Goal: Navigation & Orientation: Find specific page/section

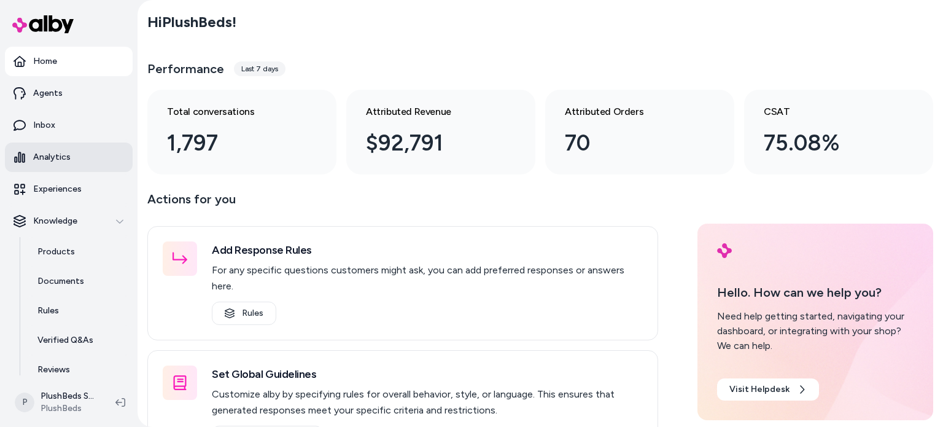
click at [79, 164] on link "Analytics" at bounding box center [69, 156] width 128 height 29
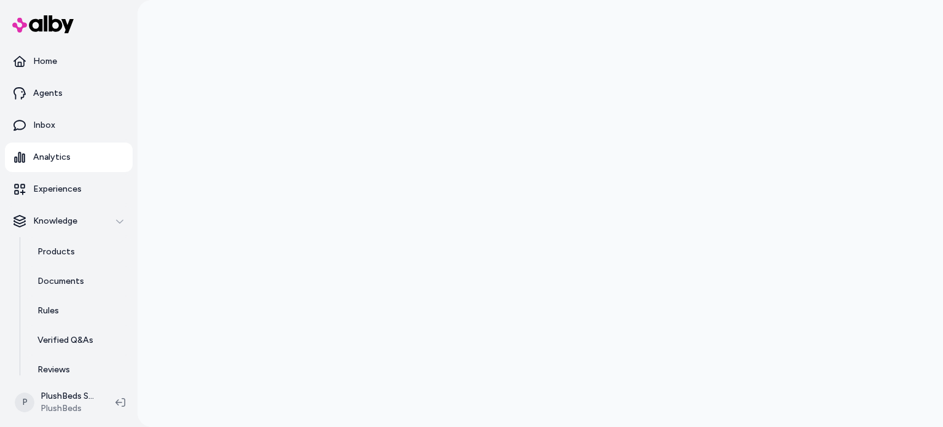
click at [72, 157] on link "Analytics" at bounding box center [69, 156] width 128 height 29
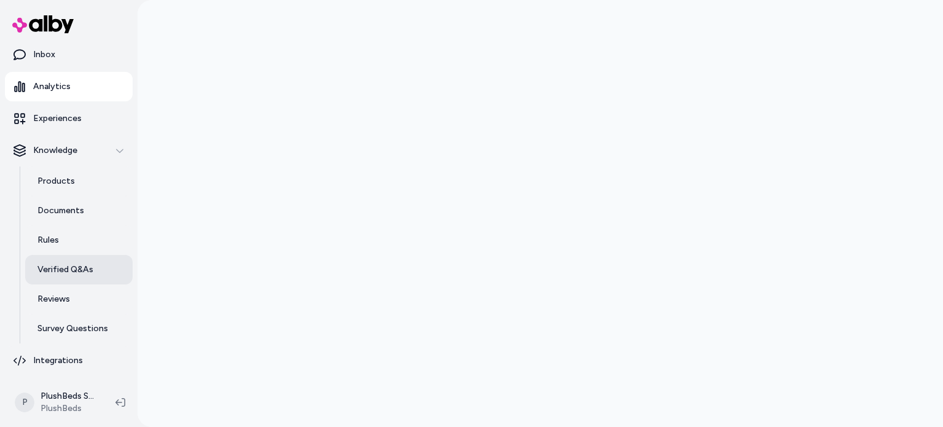
click at [73, 267] on p "Verified Q&As" at bounding box center [65, 269] width 56 height 12
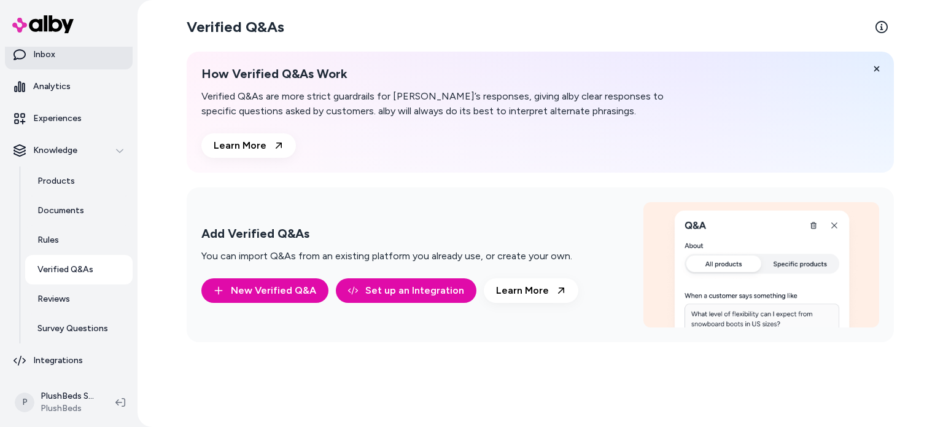
click at [79, 63] on link "Inbox" at bounding box center [69, 54] width 128 height 29
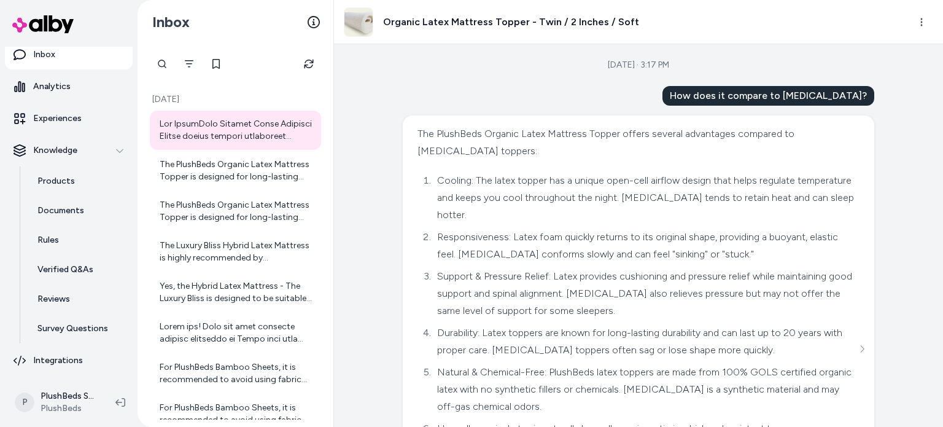
click at [66, 56] on link "Inbox" at bounding box center [69, 54] width 128 height 29
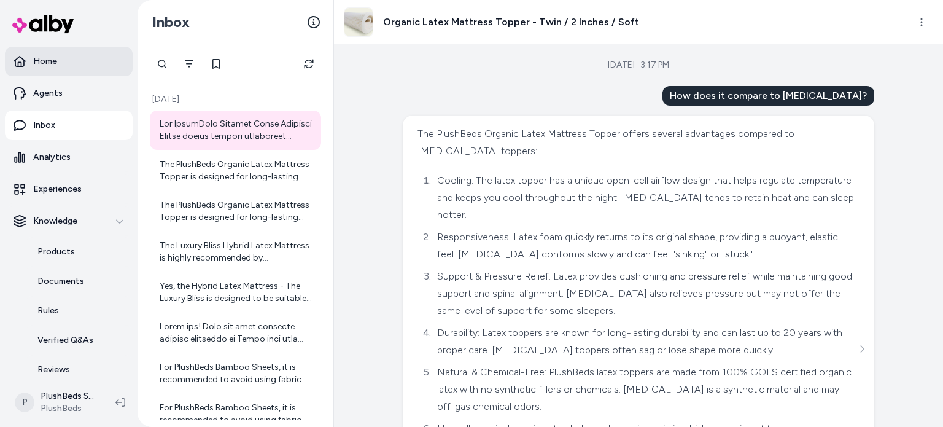
click at [74, 59] on link "Home" at bounding box center [69, 61] width 128 height 29
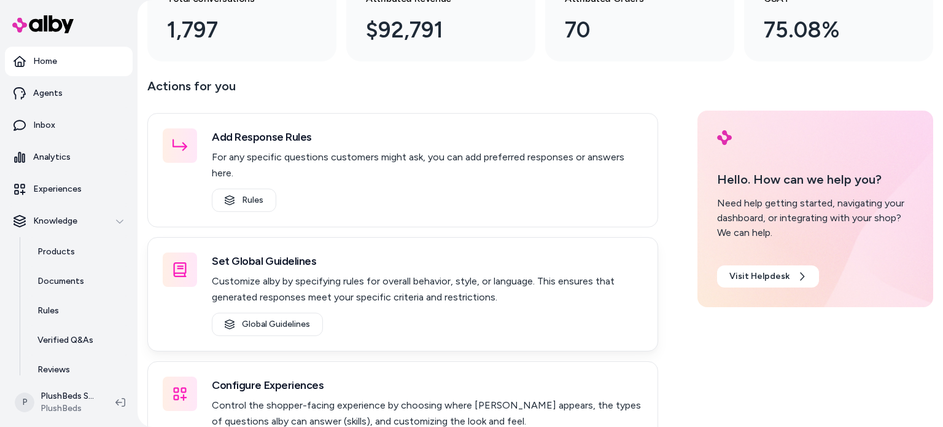
scroll to position [156, 0]
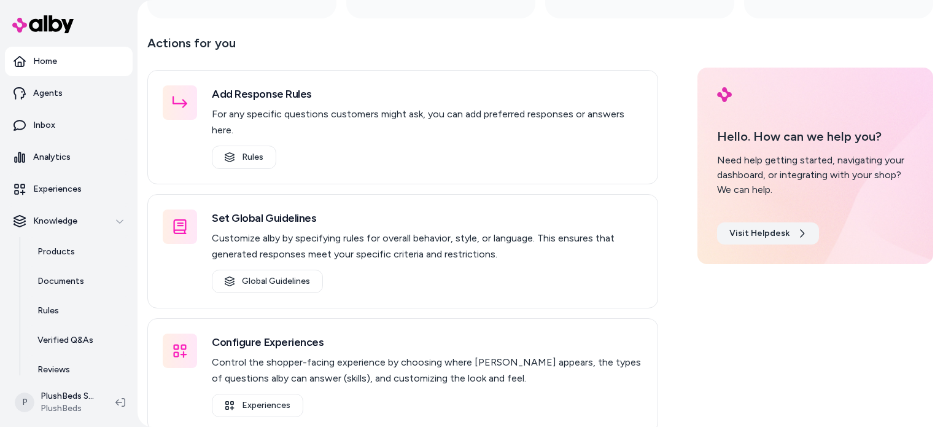
click at [773, 227] on link "Visit Helpdesk" at bounding box center [768, 233] width 102 height 22
click at [74, 90] on link "Agents" at bounding box center [69, 93] width 128 height 29
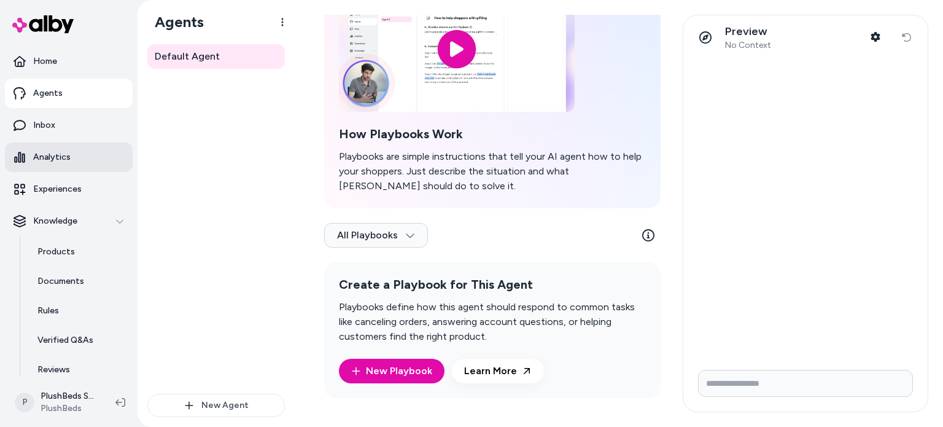
click at [83, 150] on link "Analytics" at bounding box center [69, 156] width 128 height 29
